Goal: Task Accomplishment & Management: Use online tool/utility

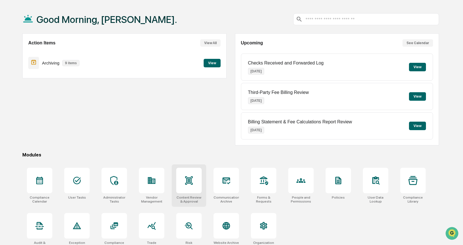
scroll to position [30, 0]
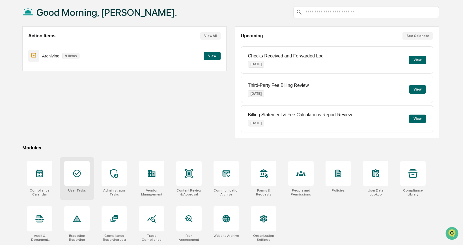
click at [85, 179] on div at bounding box center [76, 173] width 25 height 25
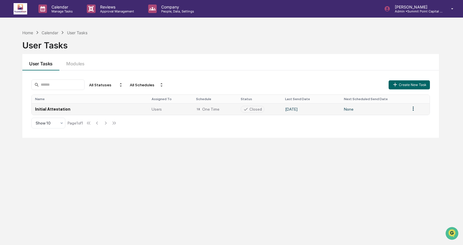
click at [351, 112] on td "None" at bounding box center [373, 109] width 66 height 12
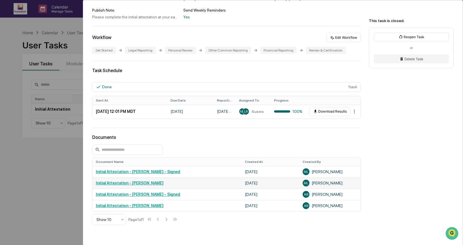
scroll to position [75, 0]
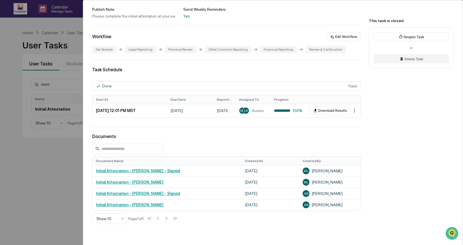
click at [187, 144] on div "Documents Document Name Created At Created By Initial Attestation - [PERSON_NAM…" at bounding box center [226, 179] width 269 height 90
click at [132, 184] on link "Initial Attestation - [PERSON_NAME]" at bounding box center [130, 182] width 68 height 5
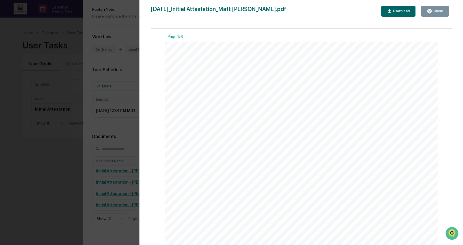
click at [428, 14] on button "Close" at bounding box center [435, 11] width 28 height 11
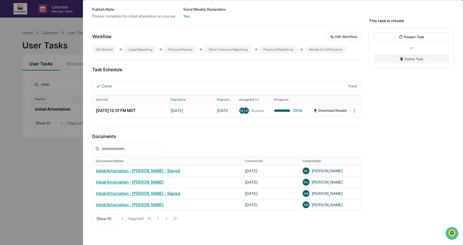
click at [36, 169] on div "User Tasks Initial Attestation Initial Attestation Closed No description Detail…" at bounding box center [231, 122] width 463 height 245
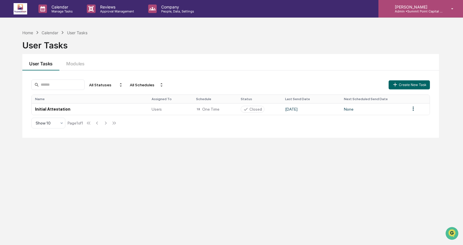
click at [424, 11] on p "Admin • Summit Point Capital Management" at bounding box center [416, 11] width 53 height 4
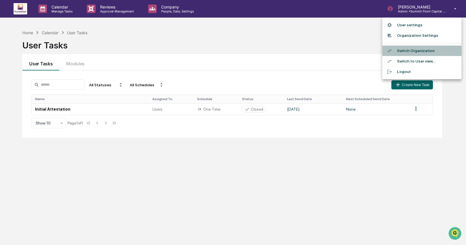
click at [420, 51] on li "Switch Organization" at bounding box center [421, 51] width 79 height 10
